Goal: Task Accomplishment & Management: Complete application form

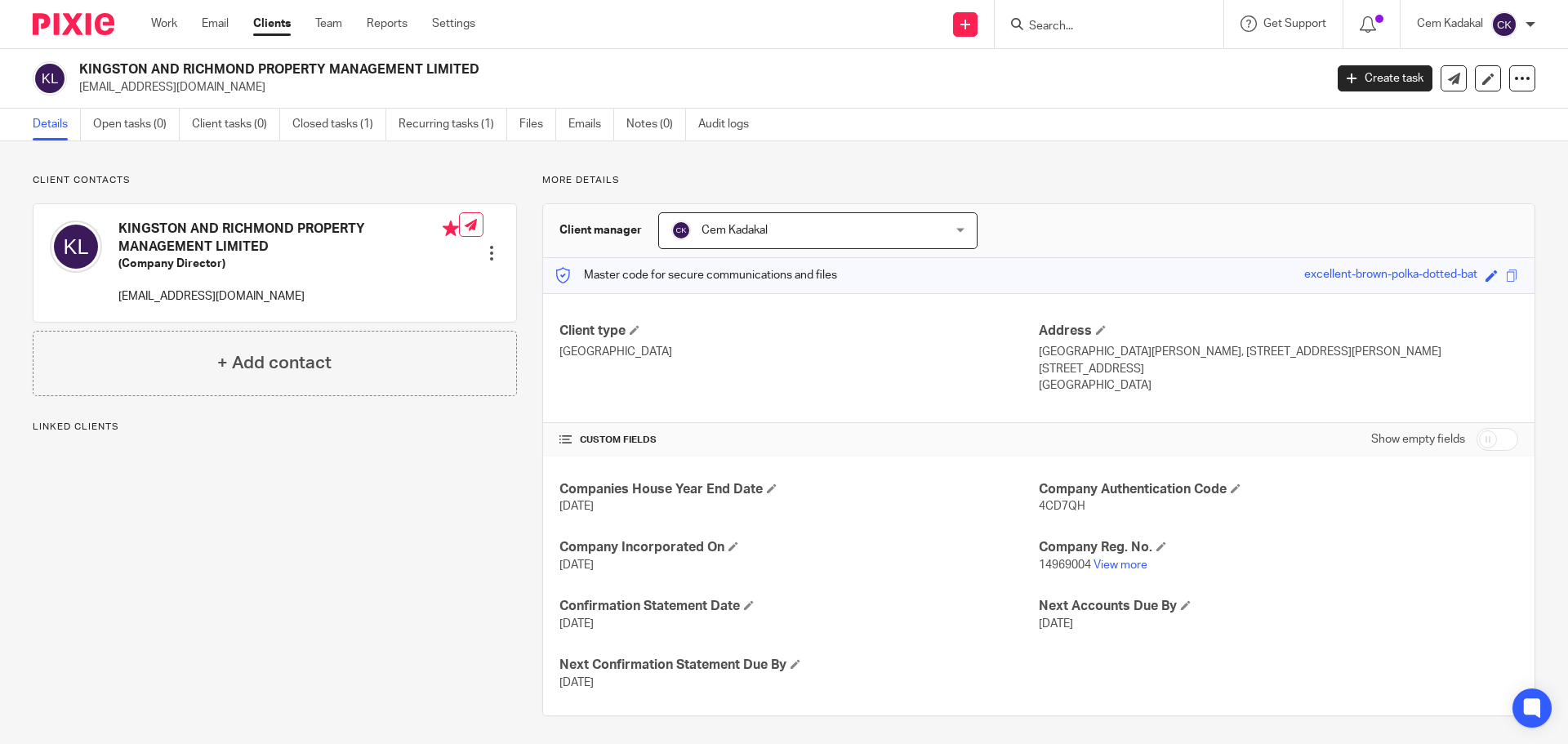
click at [266, 22] on link "Clients" at bounding box center [272, 24] width 37 height 16
click at [279, 20] on link "Clients" at bounding box center [272, 24] width 37 height 16
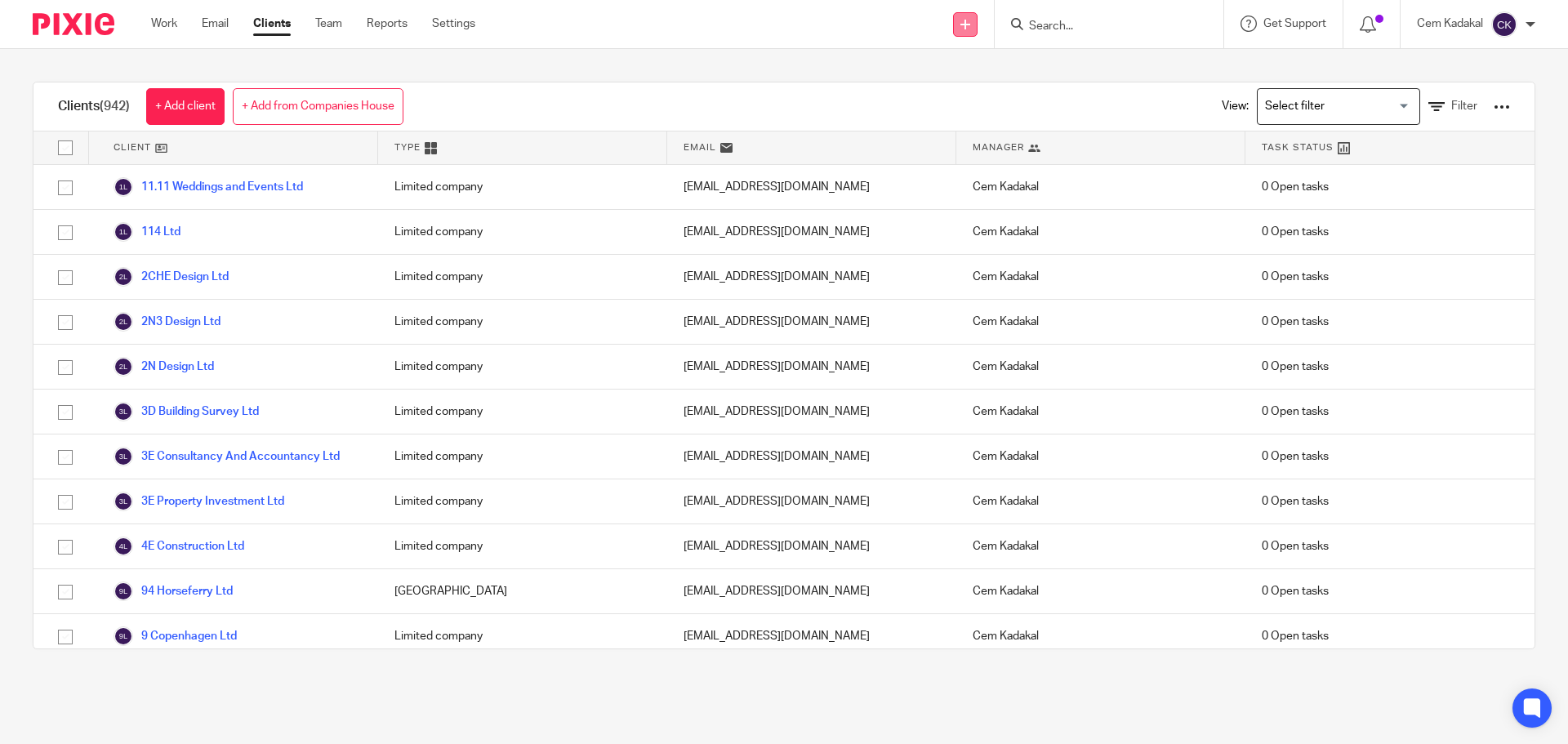
click at [965, 27] on icon at bounding box center [965, 24] width 10 height 10
click at [970, 119] on link "Add client" at bounding box center [963, 125] width 100 height 24
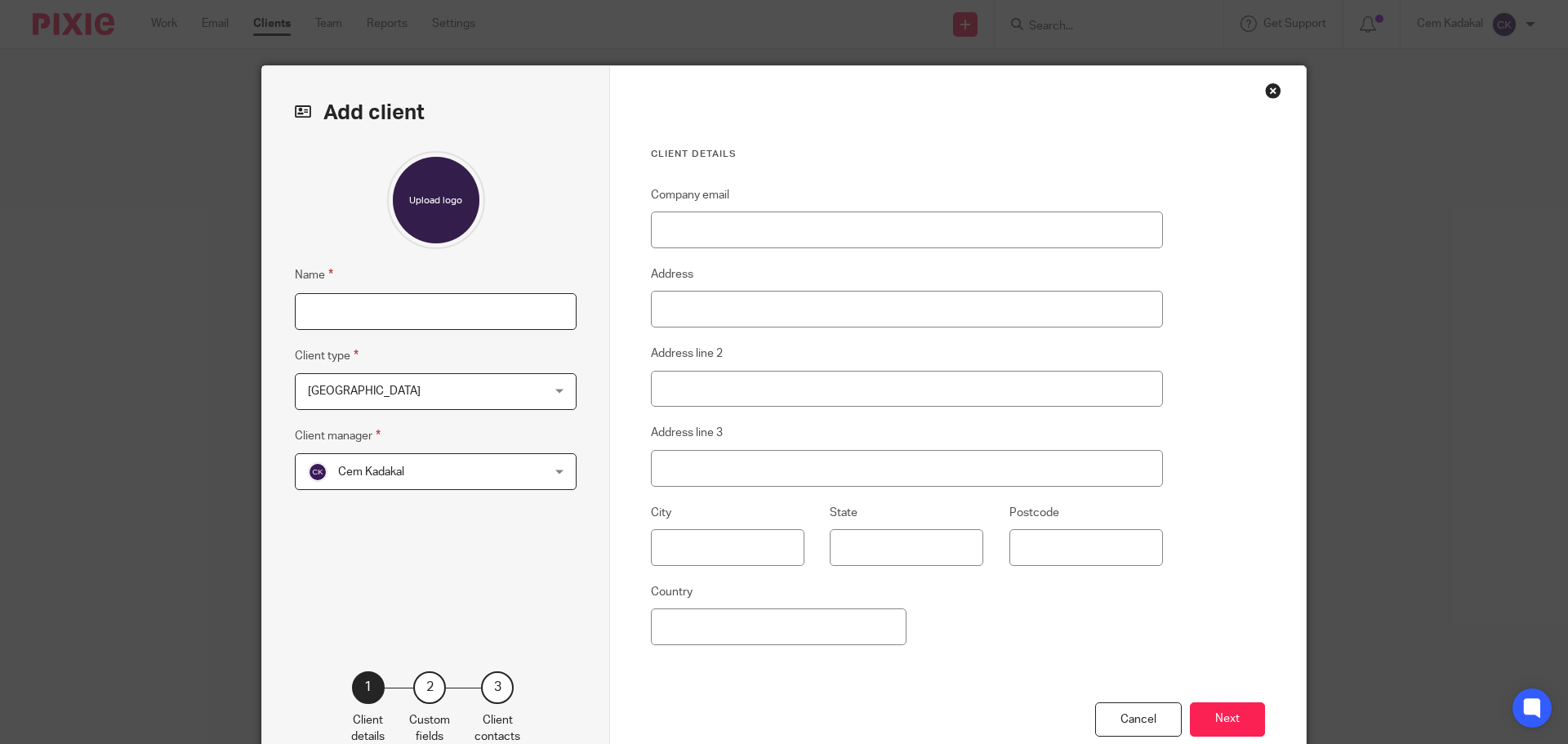
click at [347, 308] on input "Name" at bounding box center [435, 311] width 282 height 36
type input "Luluu Ltd"
click at [359, 398] on span "Ankara" at bounding box center [415, 391] width 214 height 35
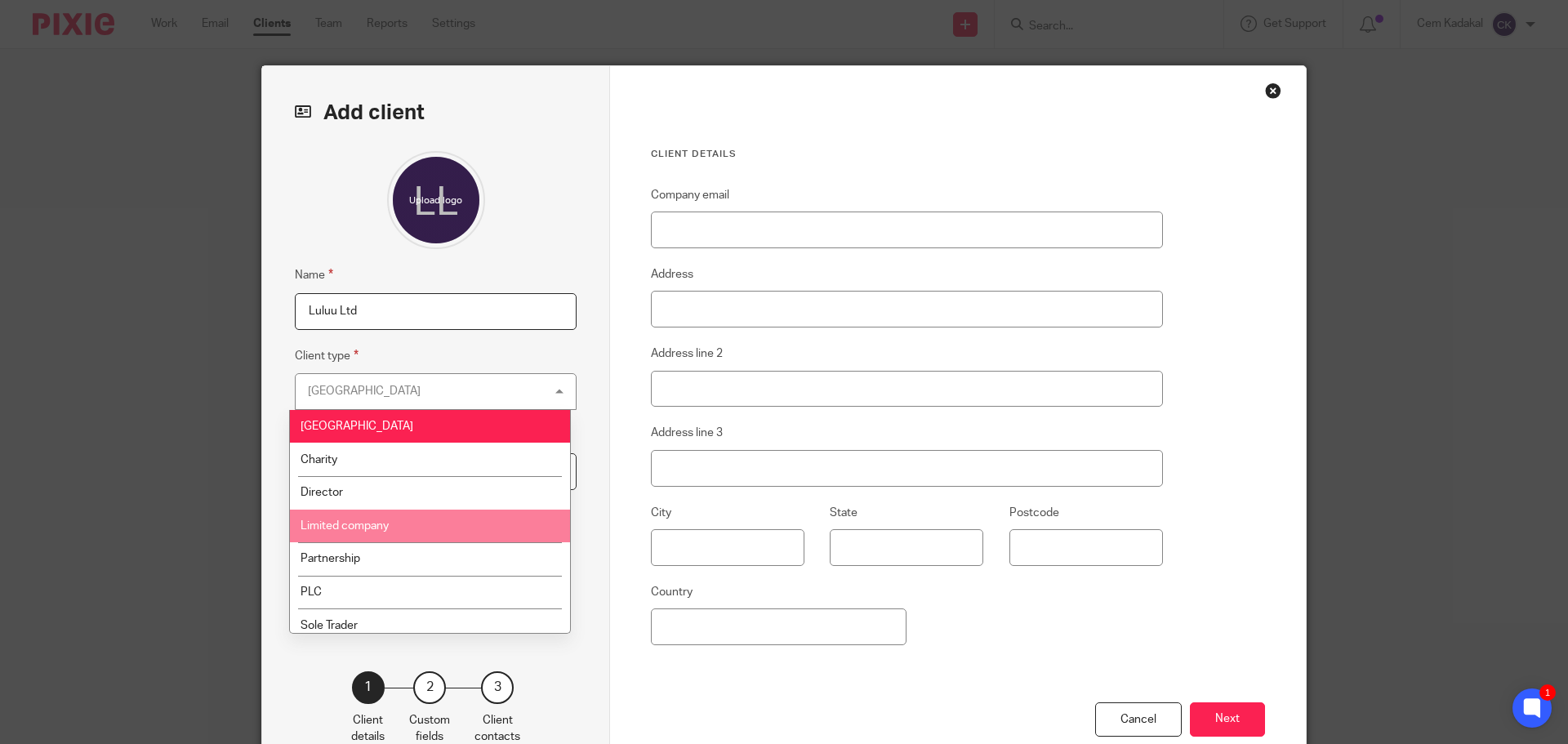
click at [356, 518] on li "Limited company" at bounding box center [430, 526] width 280 height 34
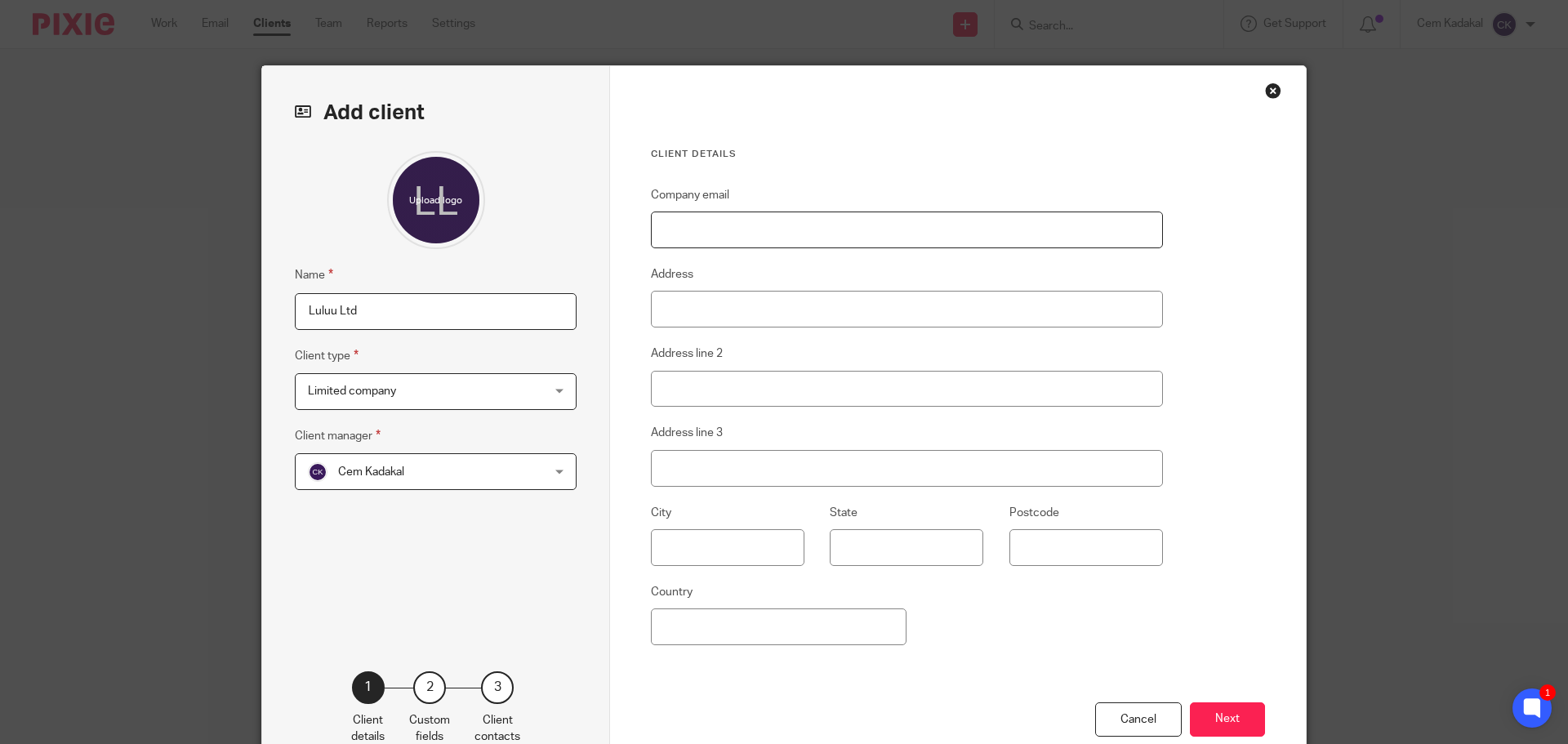
click at [743, 217] on input "Company email" at bounding box center [907, 230] width 512 height 36
paste input "[PERSON_NAME][EMAIL_ADDRESS][DOMAIN_NAME]"
type input "[PERSON_NAME][EMAIL_ADDRESS][DOMAIN_NAME]"
click at [1211, 718] on button "Next" at bounding box center [1228, 719] width 75 height 36
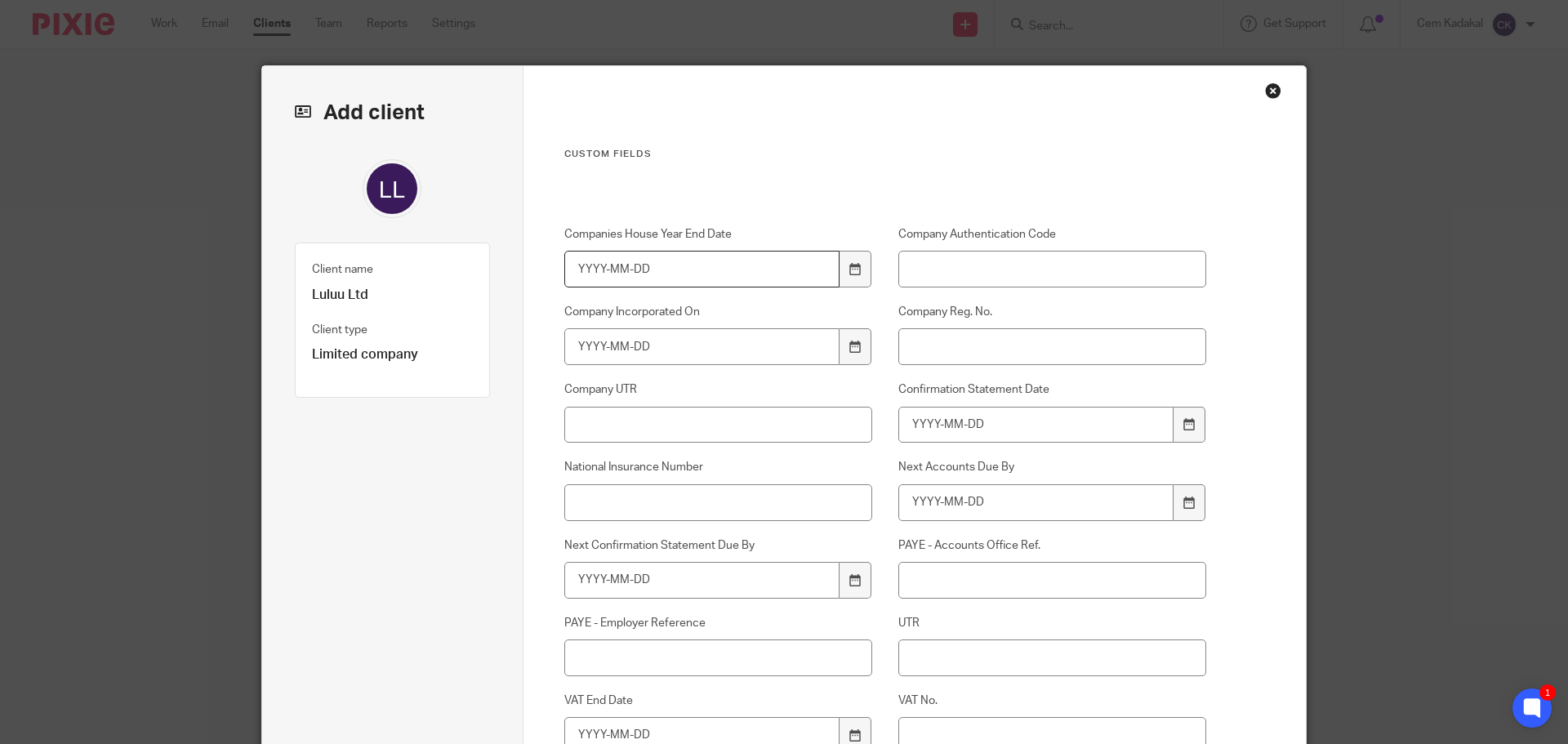
click at [657, 265] on input "Companies House Year End Date" at bounding box center [702, 269] width 276 height 36
type input "2026-06-30"
paste input "7PQJ82"
type input "7PQJ82"
click at [1000, 340] on input "Company Reg. No." at bounding box center [1053, 346] width 308 height 36
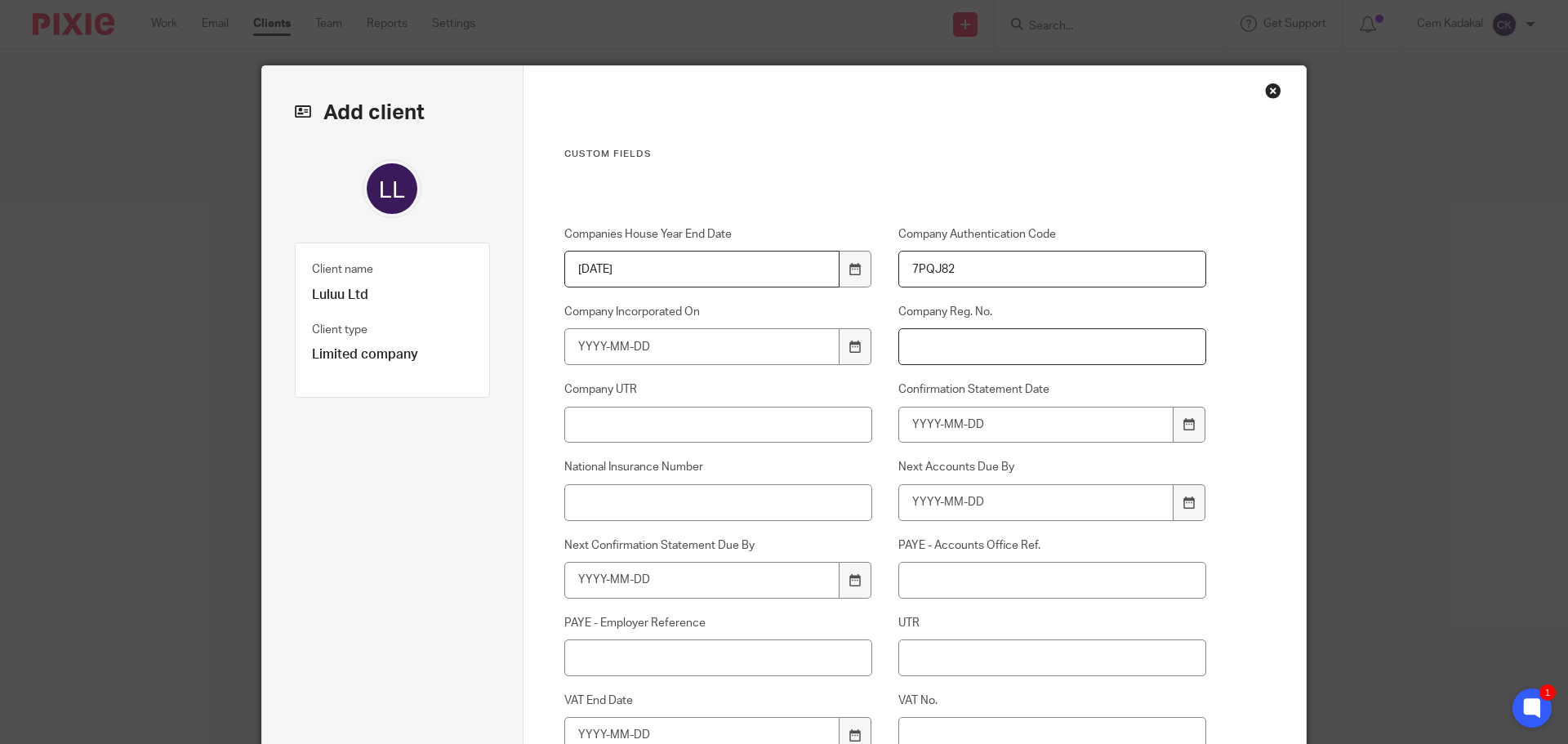
paste input "16525738"
type input "16525738"
click at [640, 418] on input "Company UTR" at bounding box center [719, 425] width 308 height 36
paste input "1148717677"
type input "1148717677"
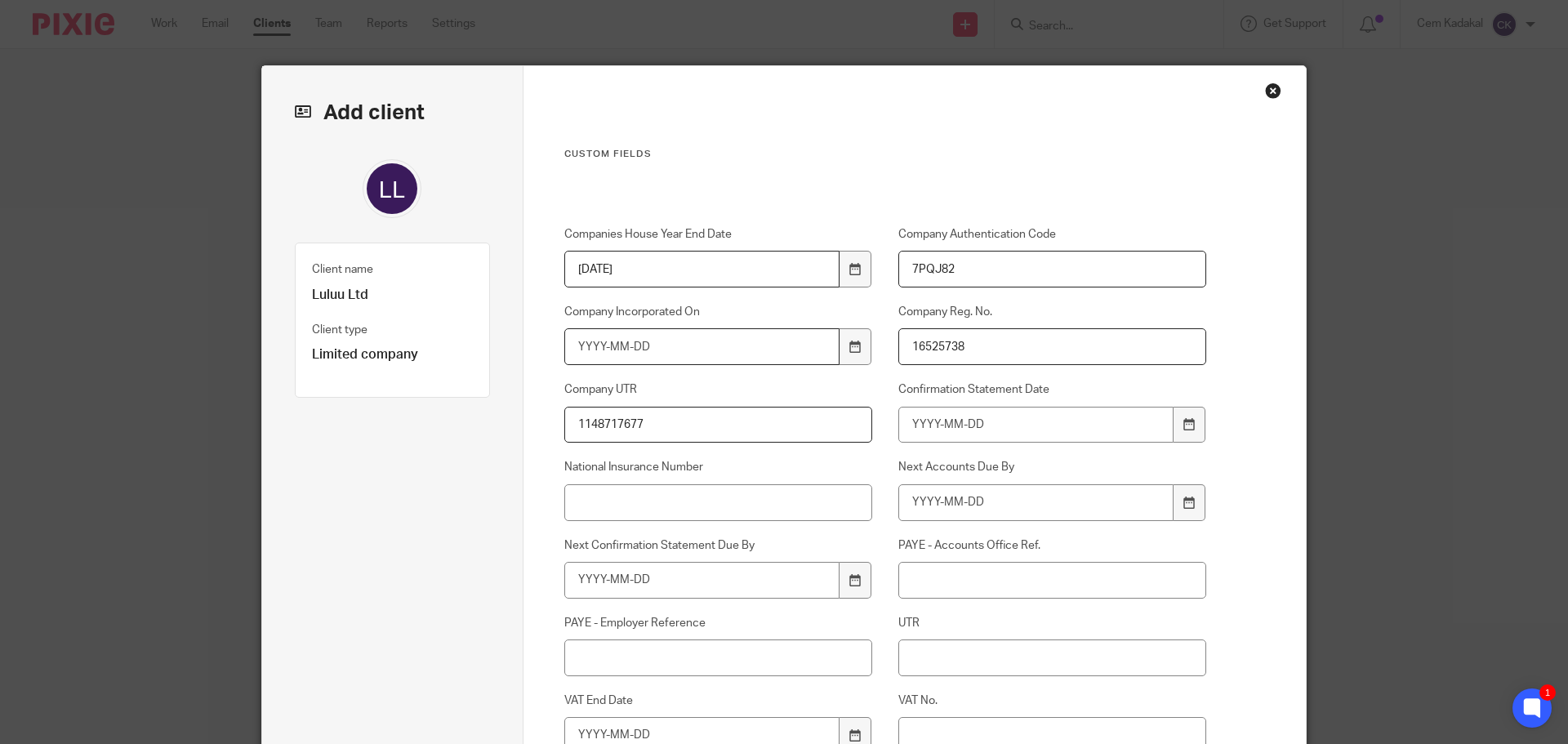
click at [657, 347] on input "Company Incorporated On" at bounding box center [702, 346] width 276 height 36
type input "2025-06-18"
click at [997, 431] on input "Confirmation Statement Date" at bounding box center [1036, 425] width 276 height 36
type input "2026-06-17"
click at [670, 588] on input "Next Confirmation Statement Due By" at bounding box center [702, 580] width 276 height 36
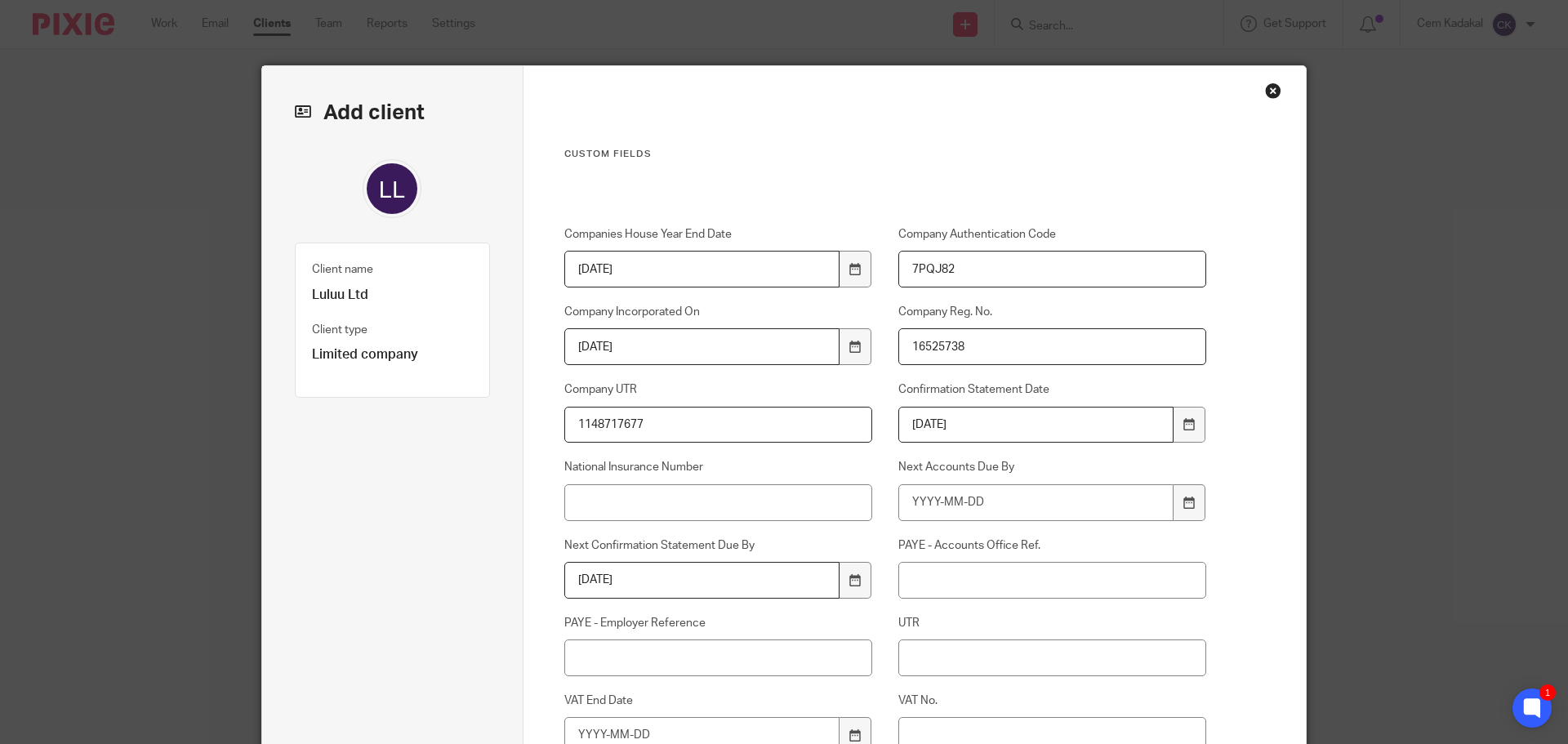
type input "2026-07-01"
click at [1005, 505] on input "Next Accounts Due By" at bounding box center [1036, 502] width 276 height 36
type input "2027-03-18"
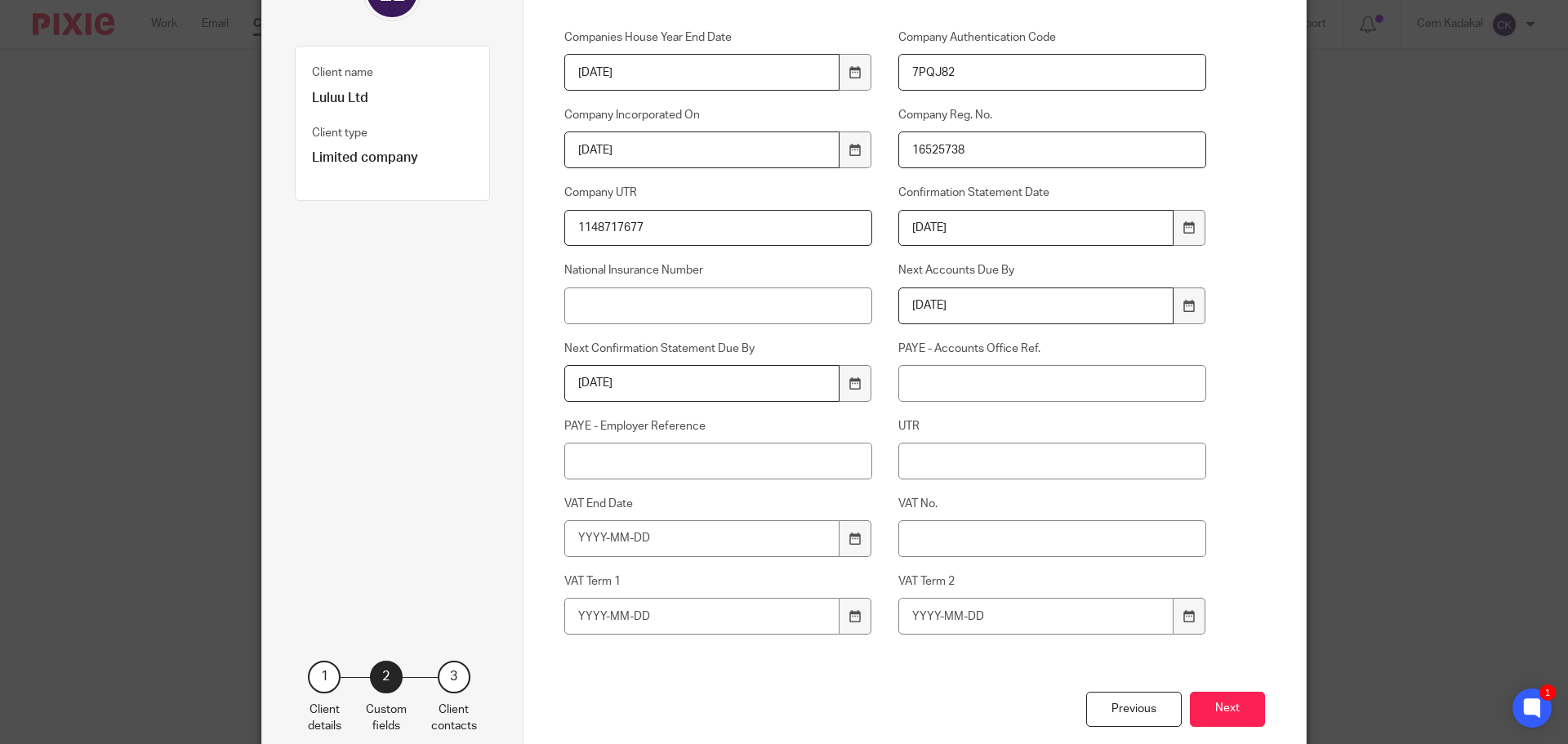
scroll to position [204, 0]
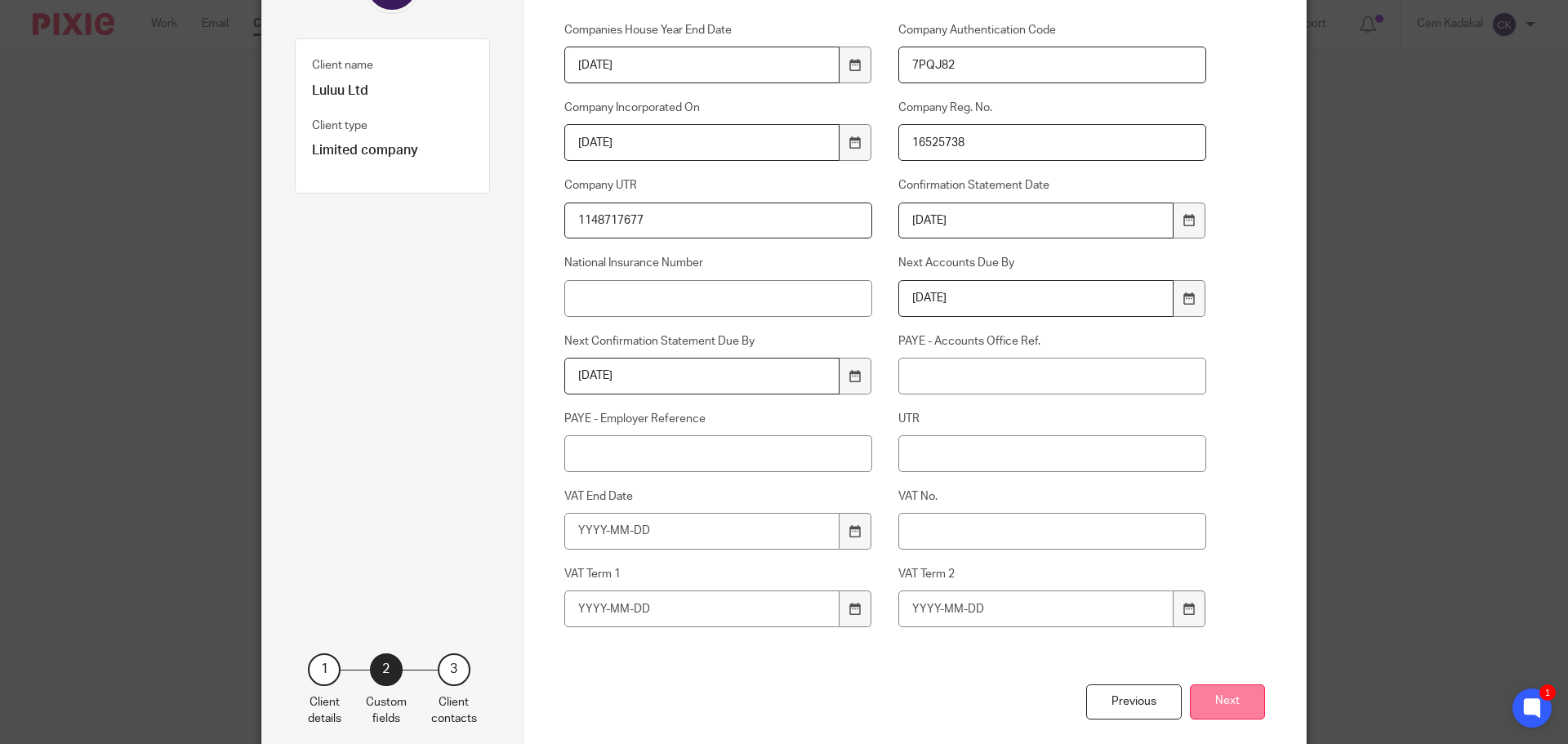
click at [1215, 698] on button "Next" at bounding box center [1228, 701] width 75 height 36
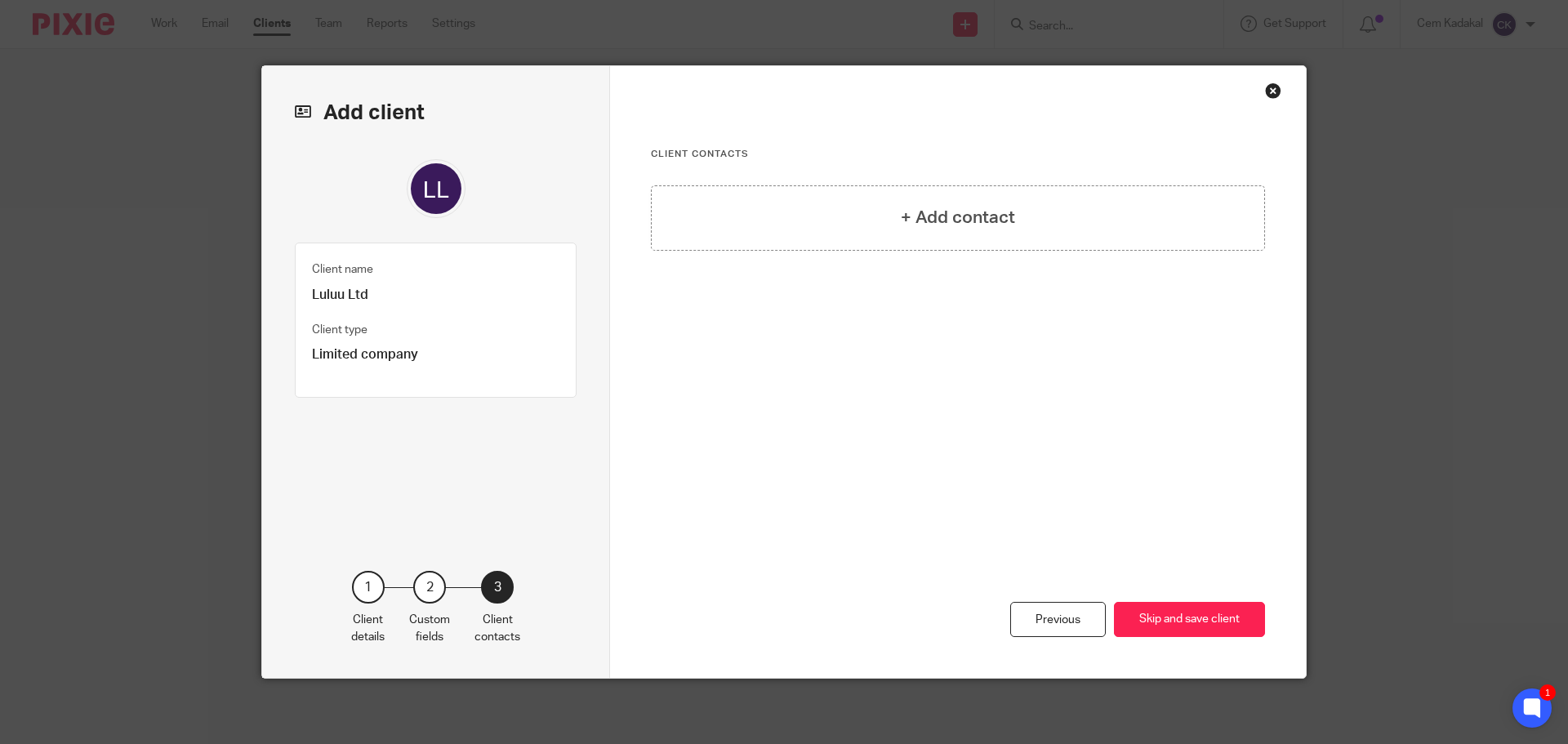
scroll to position [0, 0]
click at [1153, 609] on button "Skip and save client" at bounding box center [1189, 619] width 151 height 36
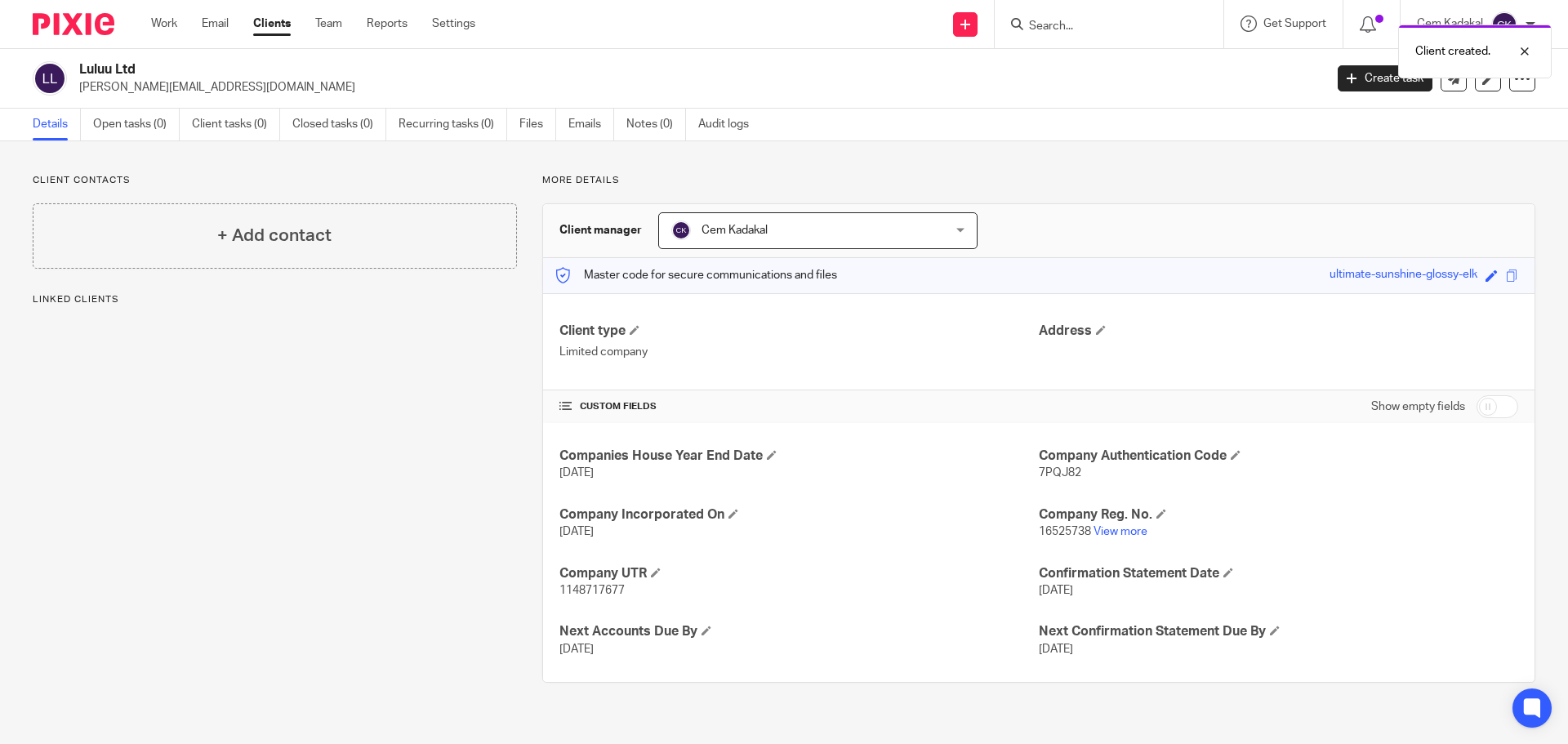
click at [1480, 407] on input "checkbox" at bounding box center [1498, 406] width 42 height 23
checkbox input "true"
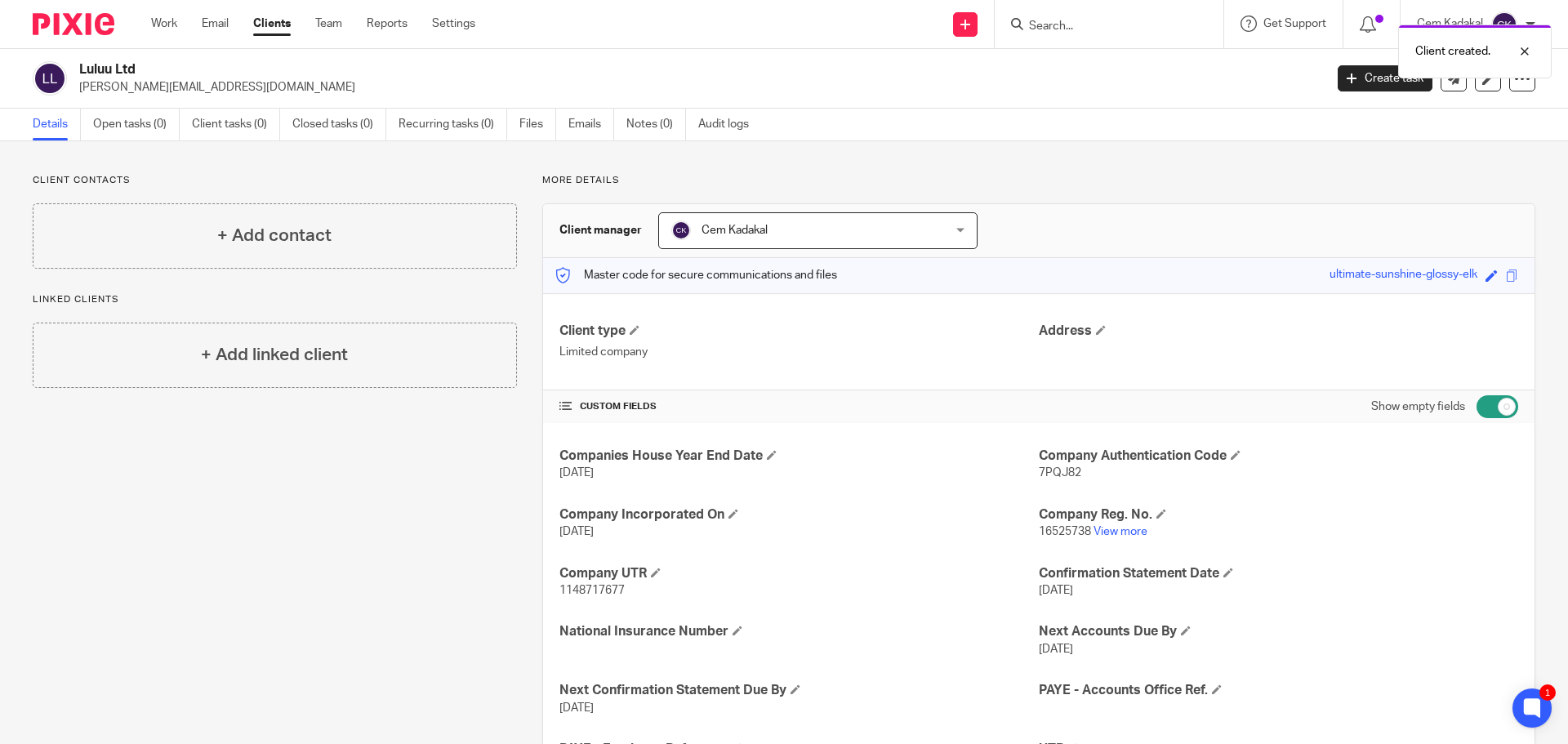
click at [275, 18] on link "Clients" at bounding box center [272, 24] width 37 height 16
